Goal: Find contact information: Find contact information

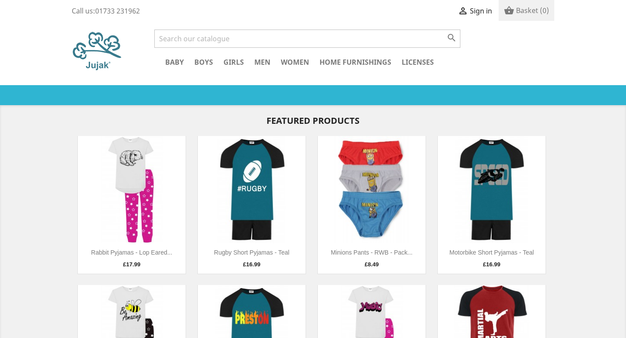
scroll to position [695, 0]
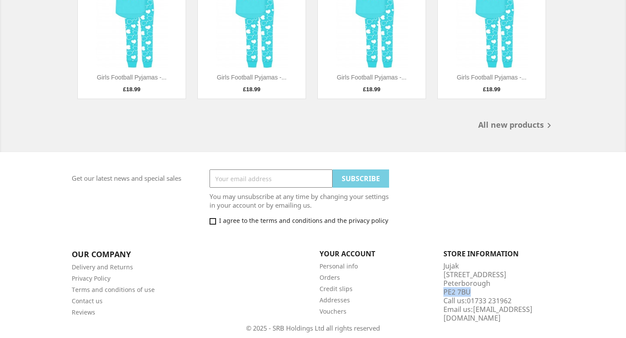
drag, startPoint x: 472, startPoint y: 292, endPoint x: 442, endPoint y: 294, distance: 30.5
click at [442, 294] on div "Store information Jujak [STREET_ADDRESS] Call us: [PHONE_NUMBER] Email us: [EMA…" at bounding box center [499, 287] width 124 height 72
copy div "PE2 7BU"
drag, startPoint x: 469, startPoint y: 302, endPoint x: 513, endPoint y: 301, distance: 43.5
click at [513, 301] on div "Store information Jujak [STREET_ADDRESS] Call us: [PHONE_NUMBER] Email us: [EMA…" at bounding box center [499, 287] width 111 height 72
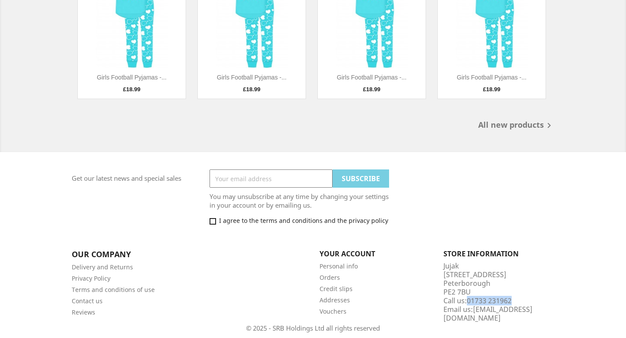
copy span "01733 231962"
click at [497, 312] on link "[EMAIL_ADDRESS][DOMAIN_NAME]" at bounding box center [488, 314] width 89 height 18
